Goal: Task Accomplishment & Management: Complete application form

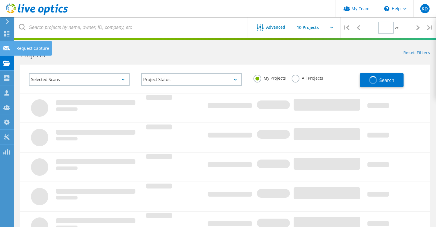
type input "1"
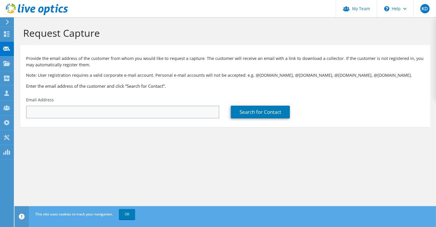
click at [141, 108] on div "Email Address" at bounding box center [122, 107] width 205 height 27
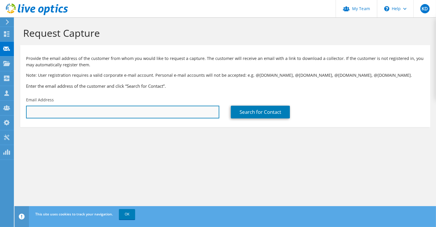
click at [141, 109] on input "text" at bounding box center [122, 112] width 193 height 13
paste input "[EMAIL_ADDRESS][DOMAIN_NAME]"
type input "[EMAIL_ADDRESS][DOMAIN_NAME]"
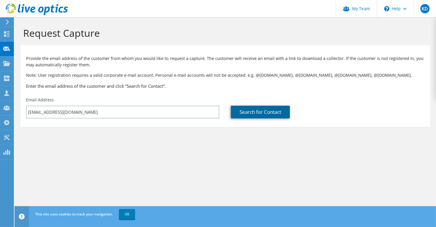
click at [248, 113] on link "Search for Contact" at bounding box center [260, 112] width 59 height 13
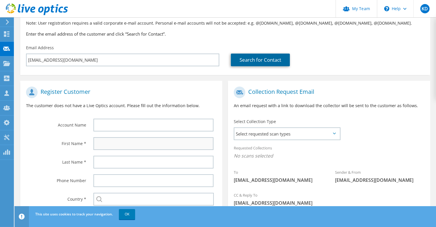
scroll to position [77, 0]
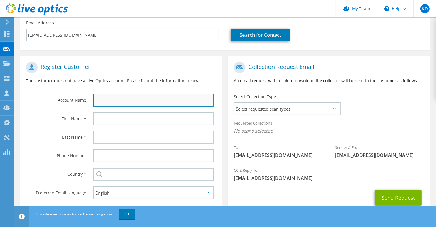
click at [154, 102] on input "text" at bounding box center [153, 100] width 120 height 13
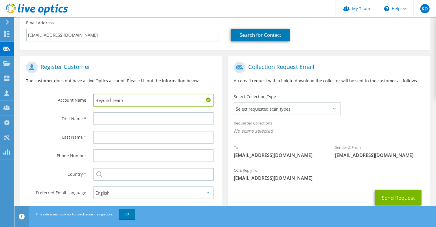
type input "Beyond Team"
type input "Admin"
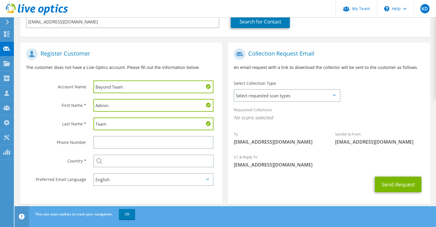
scroll to position [96, 0]
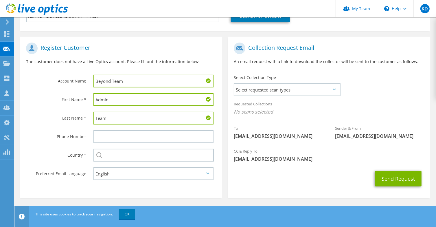
type input "Team"
click at [121, 80] on input "Beyond Team" at bounding box center [153, 81] width 120 height 13
drag, startPoint x: 121, startPoint y: 80, endPoint x: 157, endPoint y: 82, distance: 35.9
click at [121, 80] on input "Beyond Team" at bounding box center [153, 81] width 120 height 13
type input "Beyond"
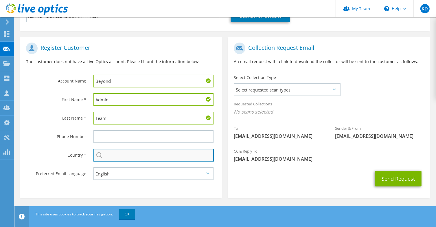
click at [138, 152] on input "text" at bounding box center [153, 155] width 121 height 13
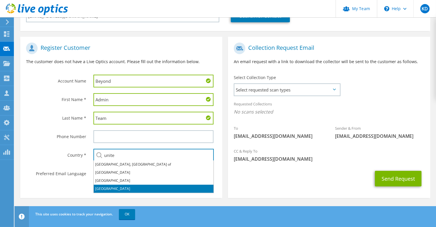
click at [167, 186] on li "[GEOGRAPHIC_DATA]" at bounding box center [154, 188] width 120 height 8
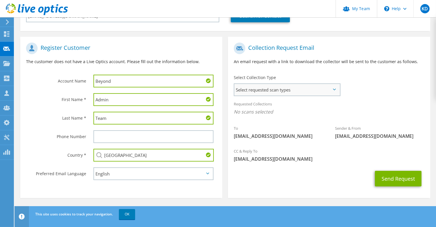
type input "[GEOGRAPHIC_DATA]"
click at [284, 91] on span "Select requested scan types" at bounding box center [286, 90] width 105 height 12
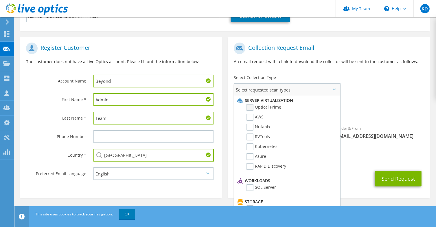
click at [276, 107] on label "Optical Prime" at bounding box center [263, 107] width 35 height 7
click at [0, 0] on input "Optical Prime" at bounding box center [0, 0] width 0 height 0
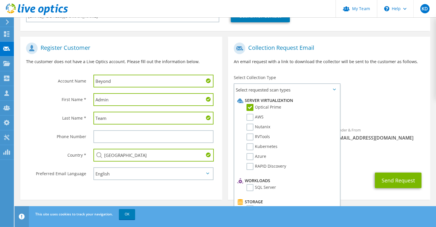
drag, startPoint x: 391, startPoint y: 151, endPoint x: 393, endPoint y: 154, distance: 3.3
click at [391, 151] on div "CC & Reply To [EMAIL_ADDRESS][DOMAIN_NAME]" at bounding box center [329, 157] width 202 height 20
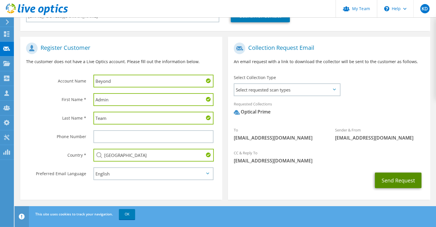
click at [389, 178] on button "Send Request" at bounding box center [398, 180] width 47 height 16
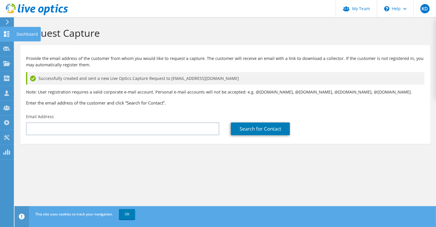
click at [3, 37] on div at bounding box center [6, 35] width 7 height 6
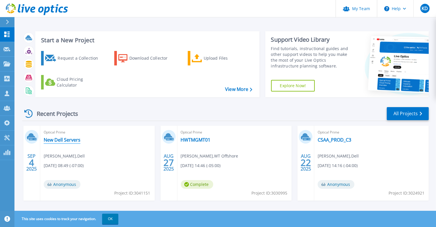
click at [67, 142] on link "New Dell Servers" at bounding box center [62, 140] width 37 height 6
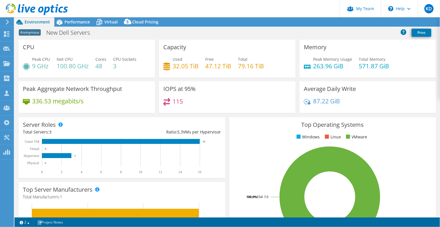
select select "USD"
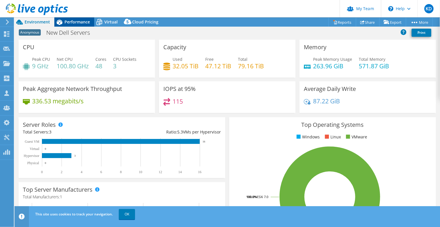
click at [75, 23] on span "Performance" at bounding box center [76, 21] width 25 height 5
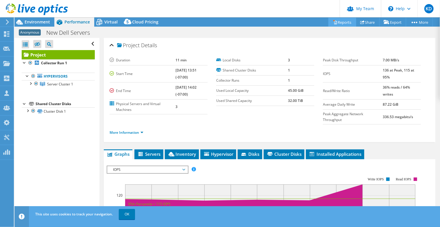
click at [333, 23] on icon at bounding box center [335, 22] width 4 height 4
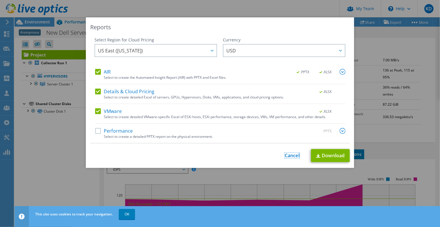
click at [289, 158] on link "Cancel" at bounding box center [292, 155] width 15 height 5
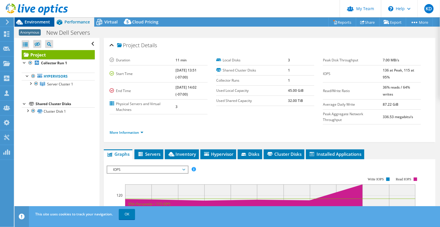
click at [44, 23] on span "Environment" at bounding box center [37, 21] width 25 height 5
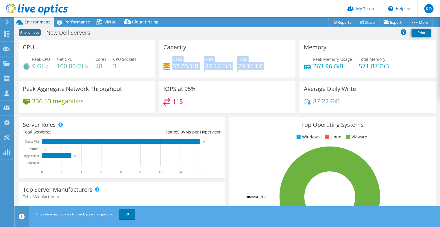
drag, startPoint x: 170, startPoint y: 68, endPoint x: 265, endPoint y: 68, distance: 94.8
click at [265, 68] on div "Used 32.05 TiB Free 47.12 TiB Total 79.16 TiB" at bounding box center [227, 65] width 128 height 19
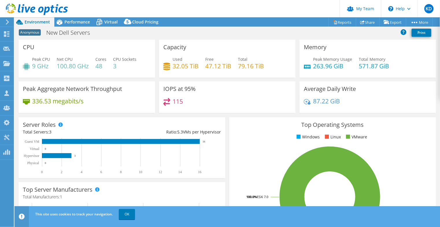
click at [256, 74] on div "Used 32.05 TiB Free 47.12 TiB Total 79.16 TiB" at bounding box center [227, 65] width 128 height 19
drag, startPoint x: 190, startPoint y: 63, endPoint x: 243, endPoint y: 69, distance: 53.2
click at [245, 67] on div "Used 32.05 TiB Free 47.12 TiB Total 79.16 TiB" at bounding box center [227, 65] width 128 height 19
click at [230, 75] on div "Capacity Used 32.05 TiB Free 47.12 TiB Total 79.16 TiB" at bounding box center [227, 59] width 136 height 38
click at [81, 26] on div "Project Actions Project Actions Reports Share Export vSAN ReadyNode Sizer" at bounding box center [227, 121] width 426 height 209
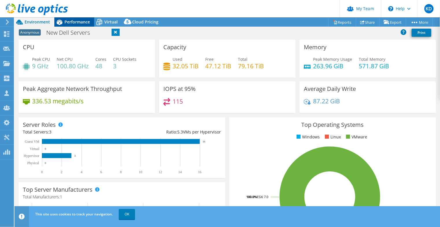
click at [72, 23] on span "Performance" at bounding box center [76, 21] width 25 height 5
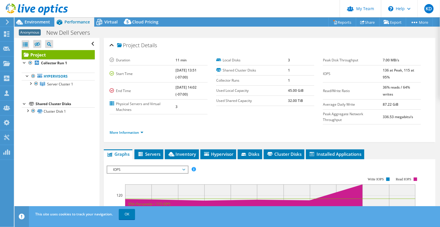
click at [173, 34] on div "Anonymous New Dell Servers Print" at bounding box center [227, 32] width 426 height 11
click at [129, 215] on link "OK" at bounding box center [127, 214] width 16 height 10
